Goal: Communication & Community: Answer question/provide support

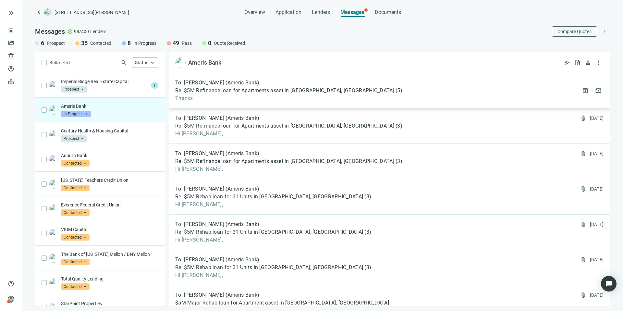
click at [365, 95] on div "To: Edward Vaughan (Ameris Bank) Re: $5M Refinance loan for Apartments asset in…" at bounding box center [390, 90] width 442 height 35
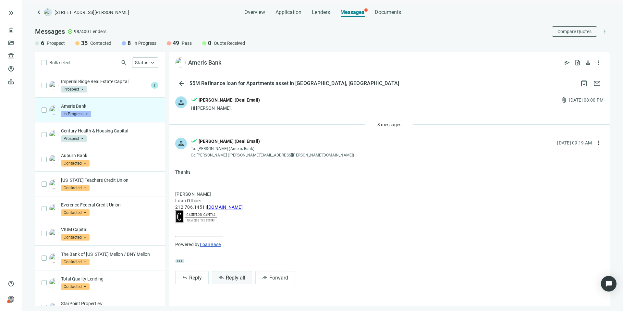
click at [235, 279] on span "Reply all" at bounding box center [235, 278] width 19 height 6
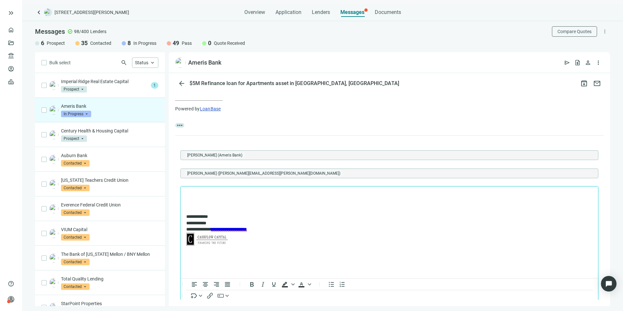
drag, startPoint x: 249, startPoint y: 173, endPoint x: 259, endPoint y: 156, distance: 19.8
click at [259, 156] on div "Edward Vaughan (Ameris Bank) Charpia, David (david.charpia@amerisbank.com)" at bounding box center [390, 164] width 418 height 29
drag, startPoint x: 336, startPoint y: 85, endPoint x: 294, endPoint y: 82, distance: 41.6
click at [294, 82] on div "arrow_back $5M Refinance loan for Apartments asset in Bessemer, AL archive mail" at bounding box center [390, 83] width 442 height 13
copy div "Bessemer, AL"
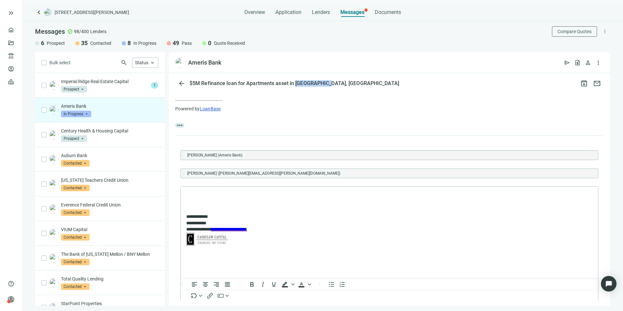
click at [244, 174] on span "[PERSON_NAME] ([PERSON_NAME][EMAIL_ADDRESS][PERSON_NAME][DOMAIN_NAME])" at bounding box center [263, 173] width 153 height 6
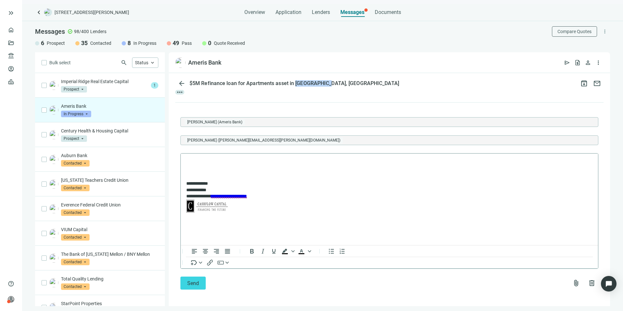
scroll to position [170, 0]
click at [588, 280] on span "delete" at bounding box center [592, 282] width 8 height 8
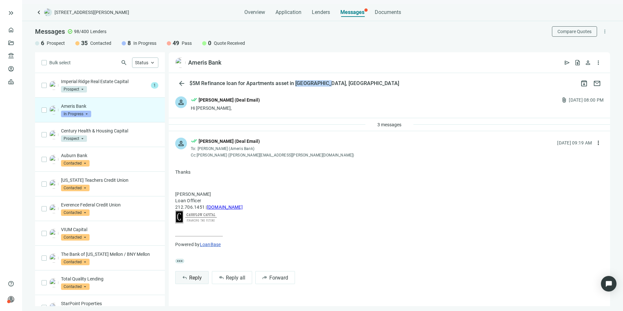
click at [185, 277] on span "reply" at bounding box center [184, 277] width 5 height 5
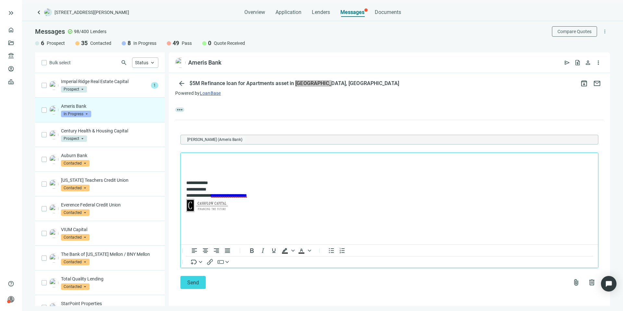
scroll to position [152, 0]
click at [588, 280] on span "delete" at bounding box center [592, 282] width 8 height 8
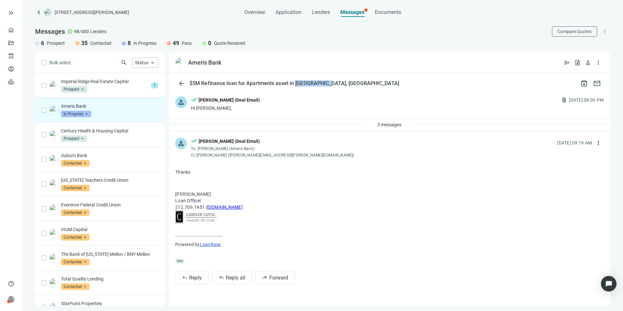
scroll to position [0, 0]
click at [127, 80] on p "Imperial Ridge Real Estate Capital" at bounding box center [104, 81] width 87 height 6
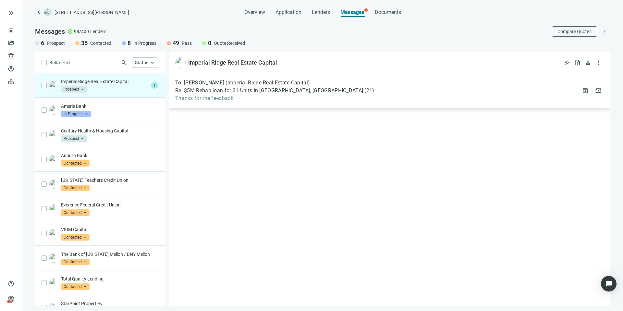
click at [320, 94] on div "To: Joel Poppert (Imperial Ridge Real Estate Capital) Re: $5M Rehab loan for 31…" at bounding box center [390, 90] width 442 height 35
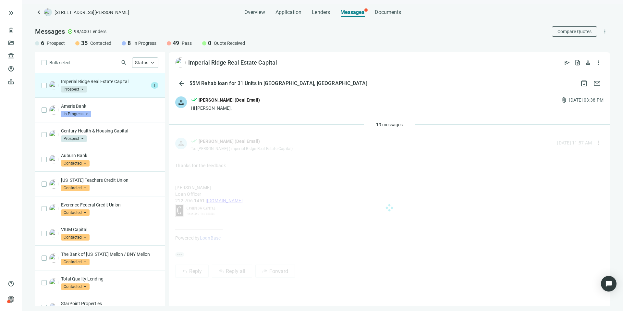
click at [144, 85] on div "Imperial Ridge Real Estate Capital Prospect arrow_drop_down 1" at bounding box center [100, 85] width 130 height 25
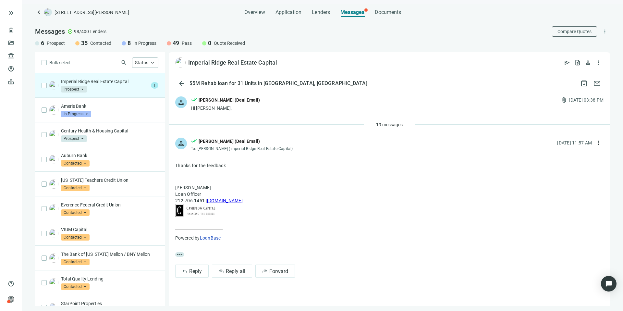
click at [131, 85] on div "Imperial Ridge Real Estate Capital Prospect arrow_drop_down" at bounding box center [104, 85] width 87 height 14
click at [388, 127] on span "19 messages" at bounding box center [389, 124] width 27 height 5
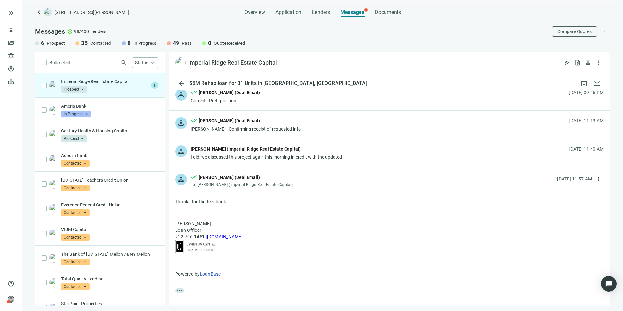
scroll to position [508, 0]
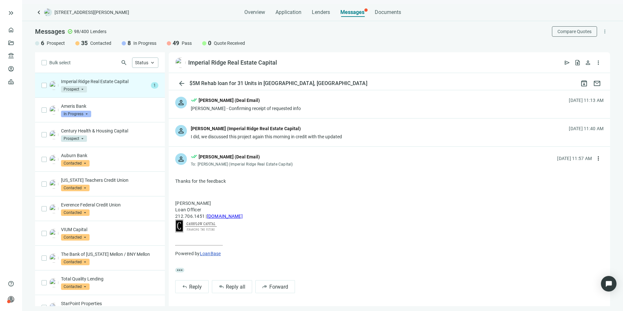
click at [316, 135] on div "I did, we discussed this project again this morning in credit with the updated" at bounding box center [266, 136] width 151 height 6
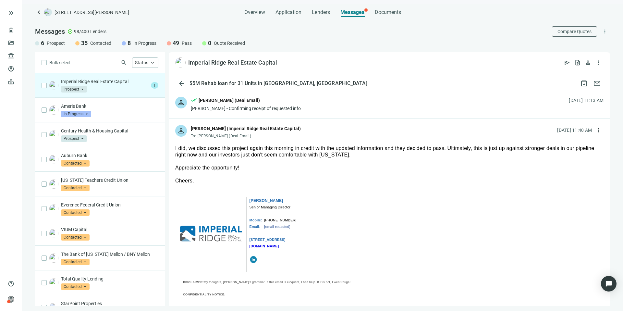
click at [69, 88] on span "Prospect" at bounding box center [74, 89] width 26 height 6
click at [79, 156] on span "Pass" at bounding box center [75, 159] width 14 height 6
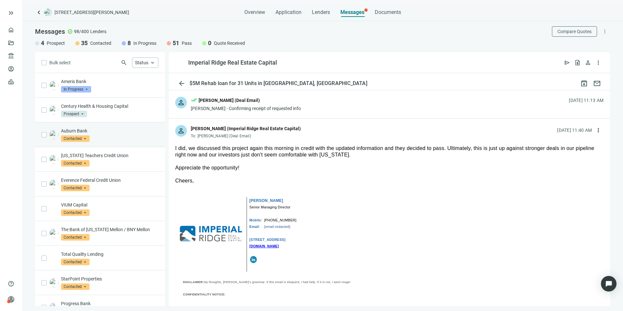
scroll to position [0, 0]
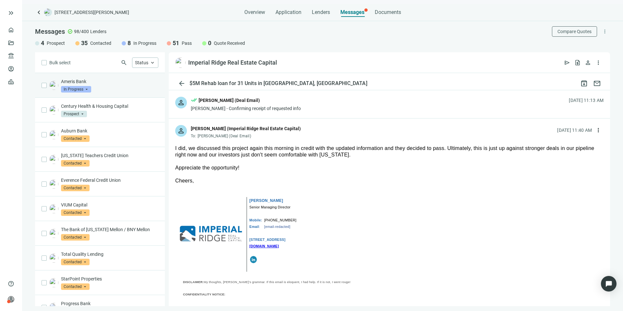
click at [133, 82] on p "Ameris Bank" at bounding box center [109, 81] width 97 height 6
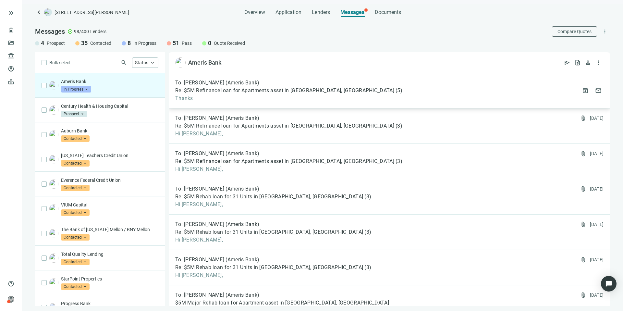
click at [322, 84] on div "To: [PERSON_NAME] (Ameris Bank)" at bounding box center [288, 83] width 227 height 6
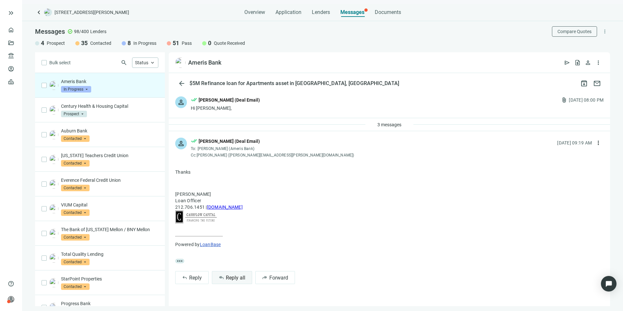
click at [240, 273] on button "reply_all Reply all" at bounding box center [232, 277] width 40 height 13
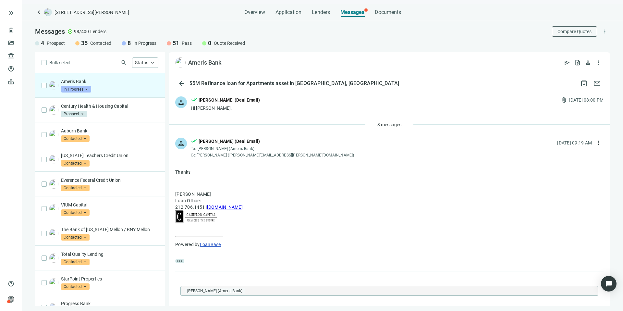
scroll to position [136, 0]
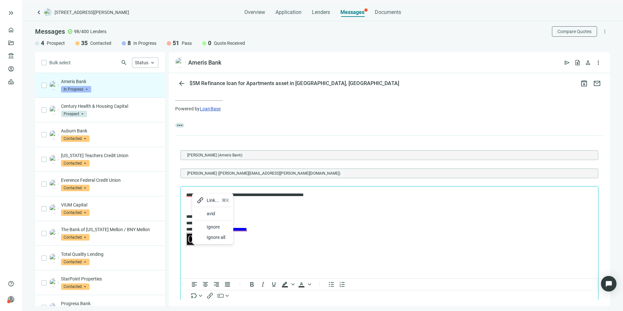
click at [188, 197] on span "* *****" at bounding box center [191, 195] width 10 height 5
click at [192, 195] on span "* *****" at bounding box center [191, 195] width 10 height 5
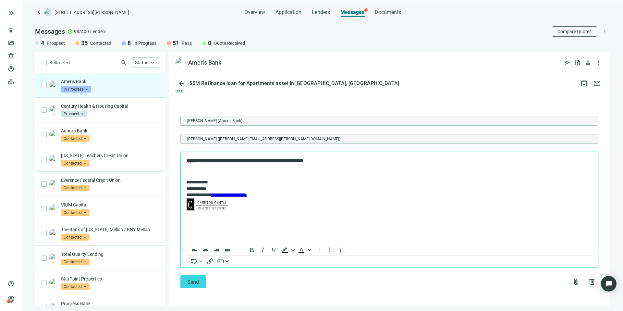
scroll to position [170, 0]
click at [202, 161] on p "**********" at bounding box center [386, 160] width 400 height 6
click at [193, 285] on button "Send" at bounding box center [193, 281] width 25 height 13
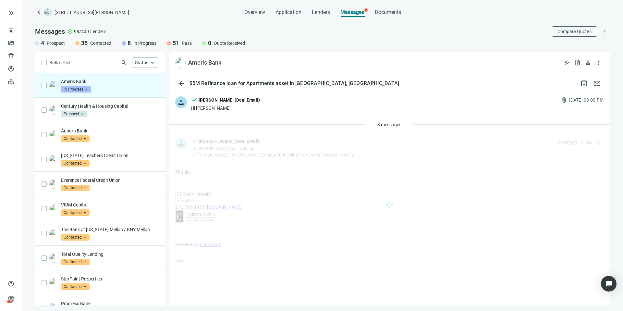
scroll to position [0, 0]
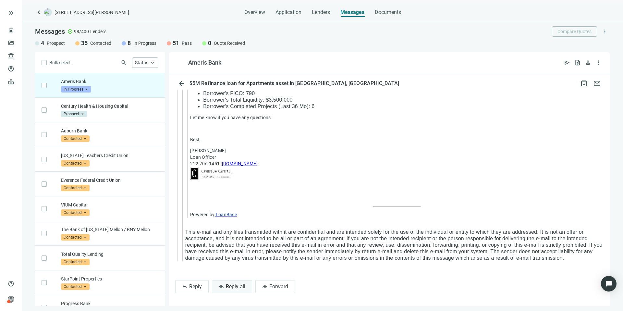
click at [238, 286] on span "Reply all" at bounding box center [235, 286] width 19 height 6
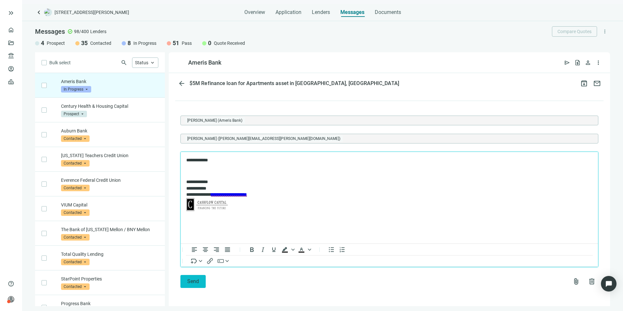
click at [201, 280] on button "Send" at bounding box center [193, 281] width 25 height 13
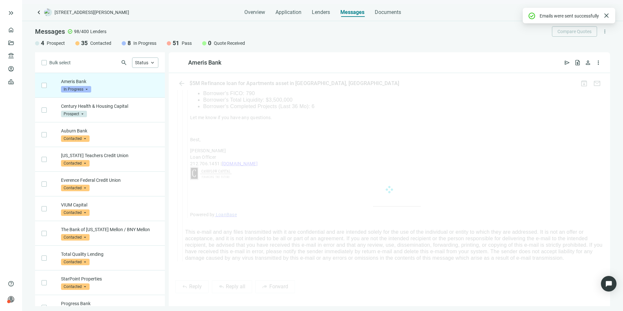
scroll to position [838, 0]
